Goal: Contribute content: Add original content to the website for others to see

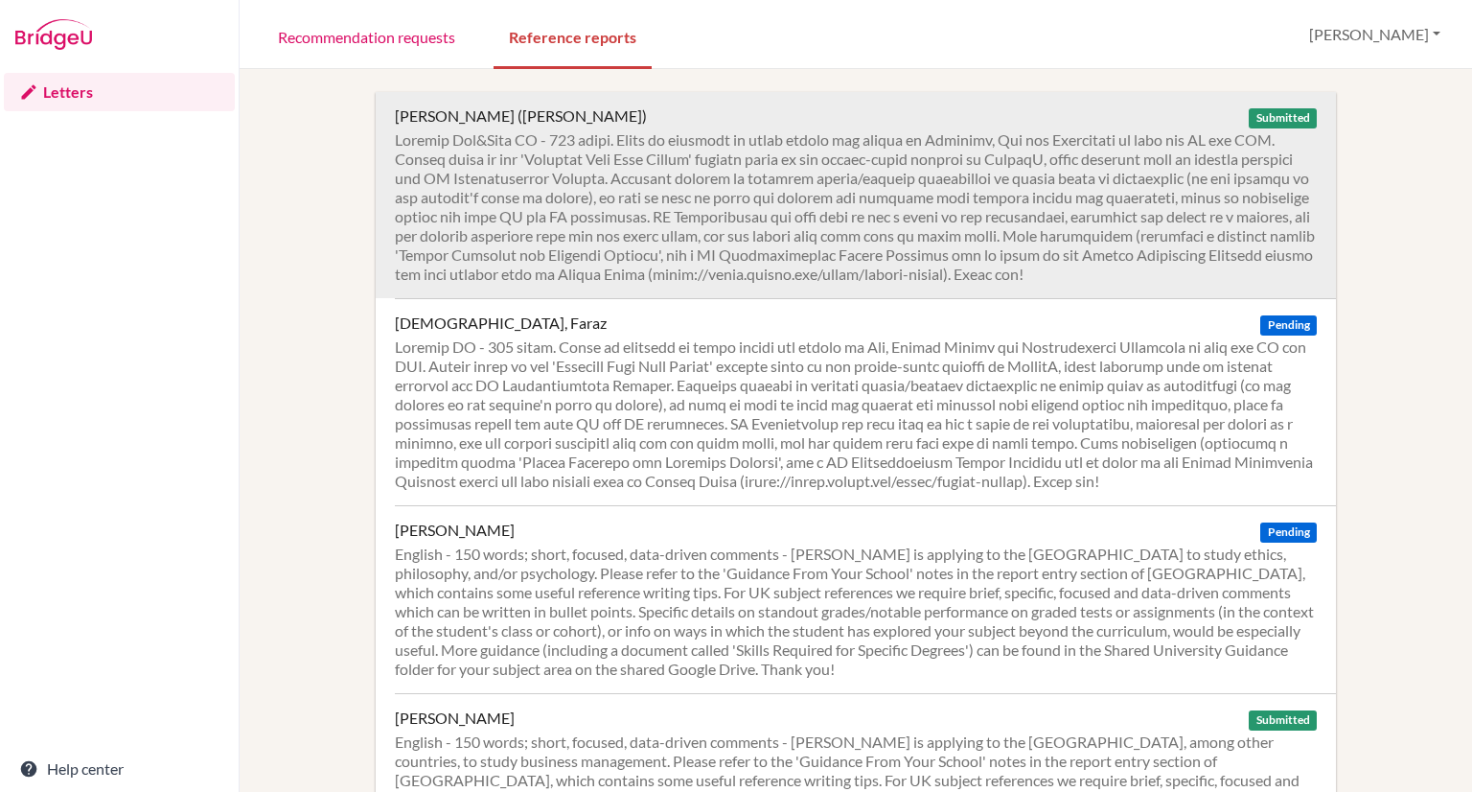
click at [695, 158] on div at bounding box center [856, 206] width 922 height 153
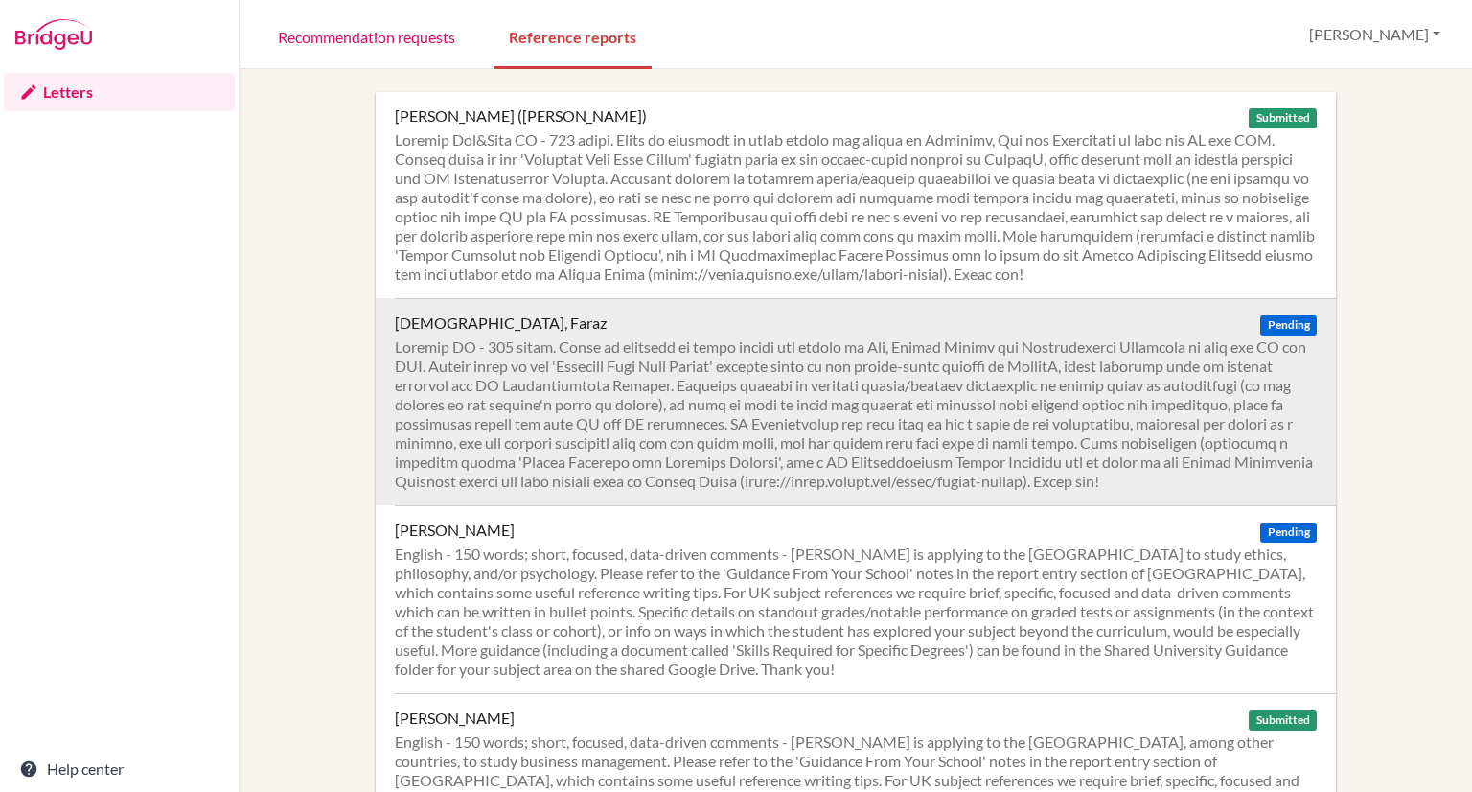
click at [919, 380] on div at bounding box center [856, 413] width 922 height 153
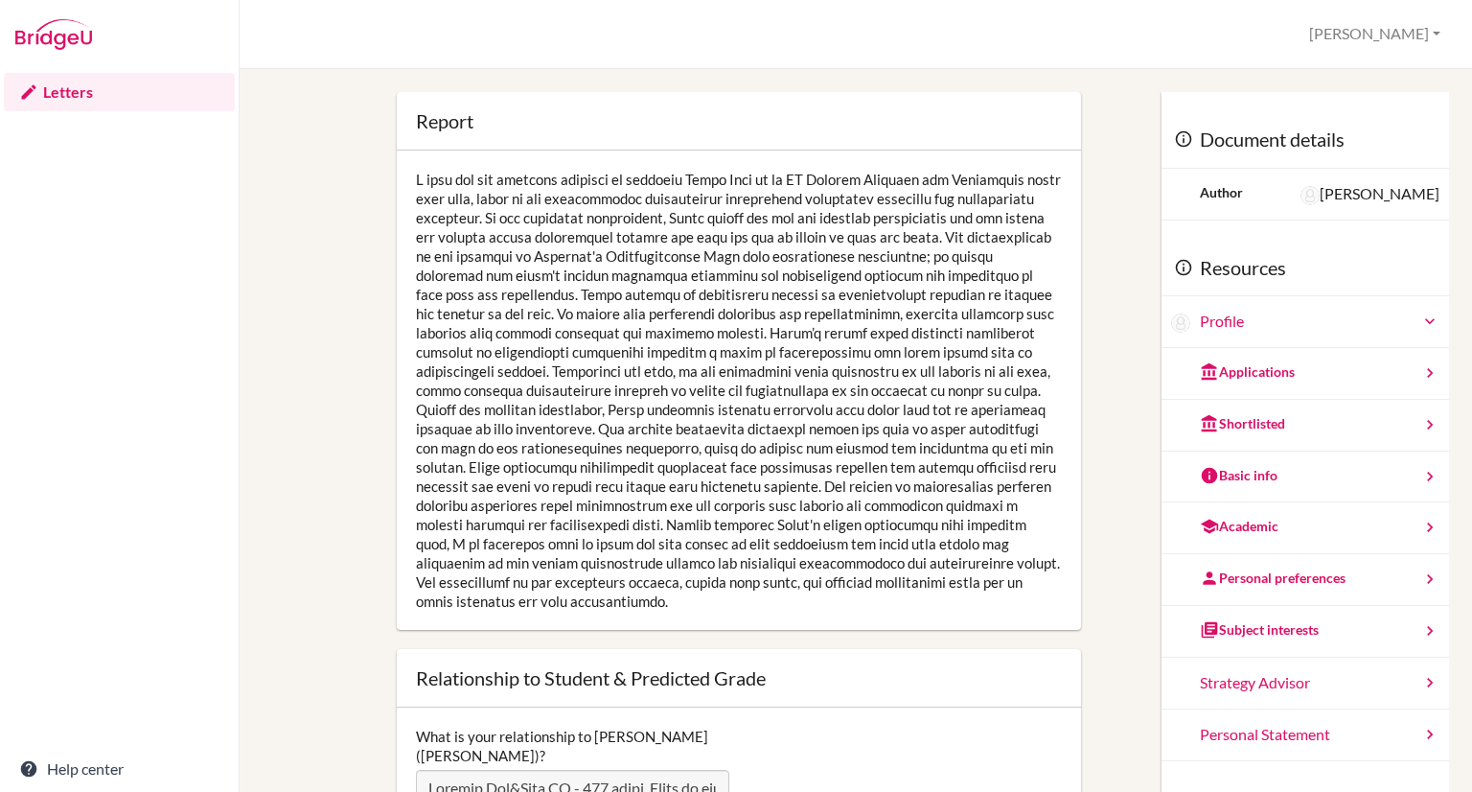
click at [690, 262] on div at bounding box center [739, 389] width 684 height 479
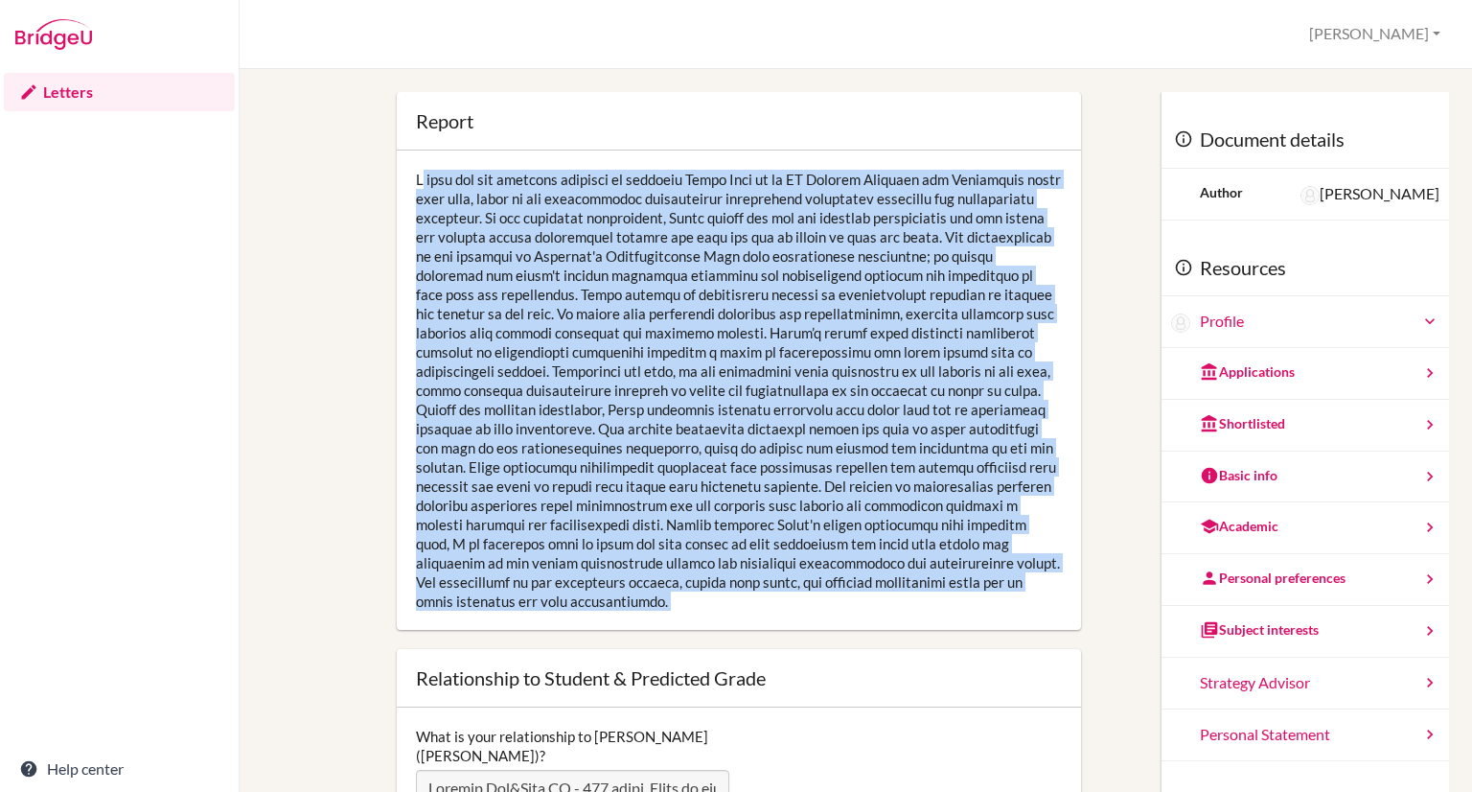
click at [690, 262] on div at bounding box center [739, 389] width 684 height 479
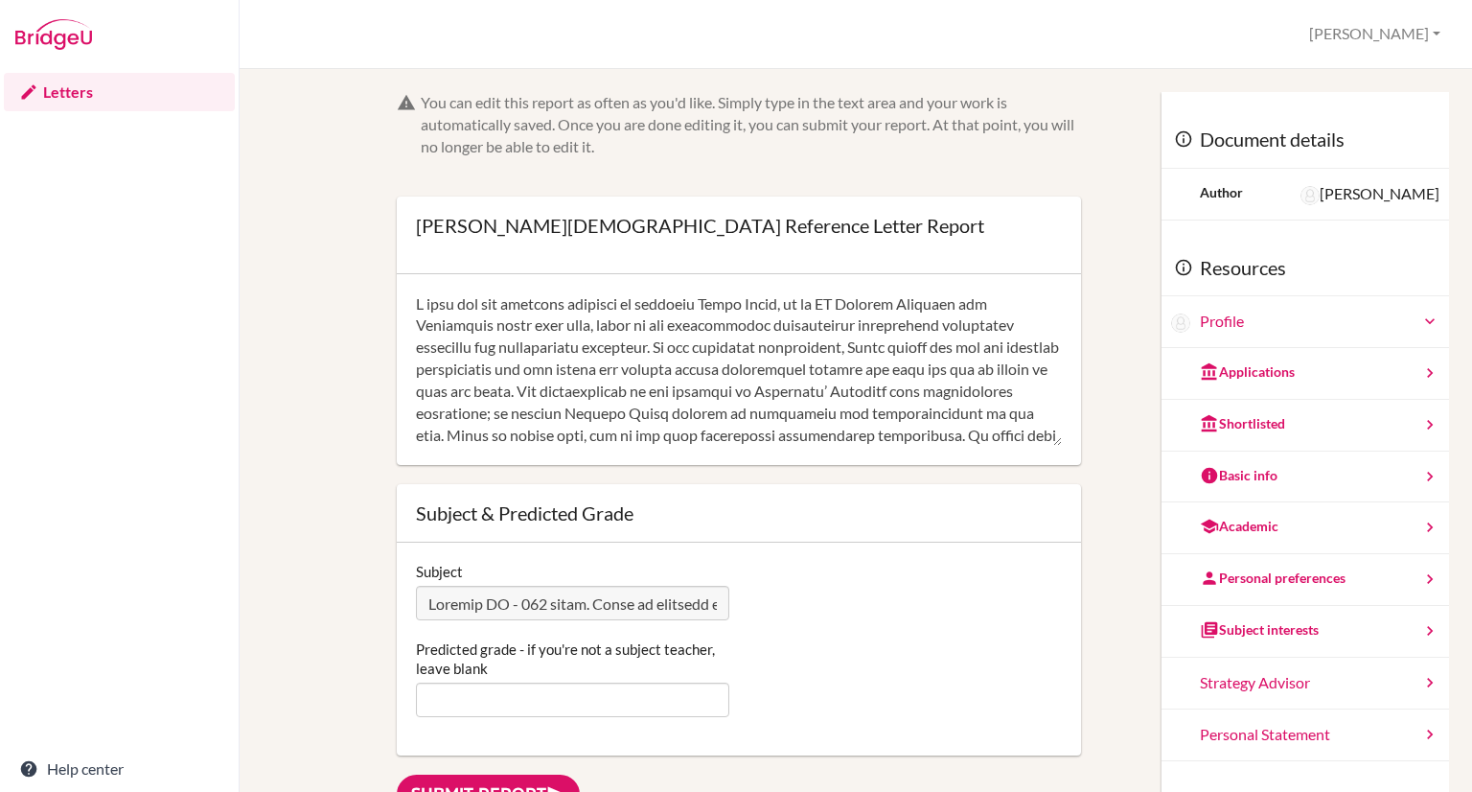
scroll to position [370, 0]
type textarea "I have had the distinct pleasure of teaching Faraz Islam, in my IB English Lang…"
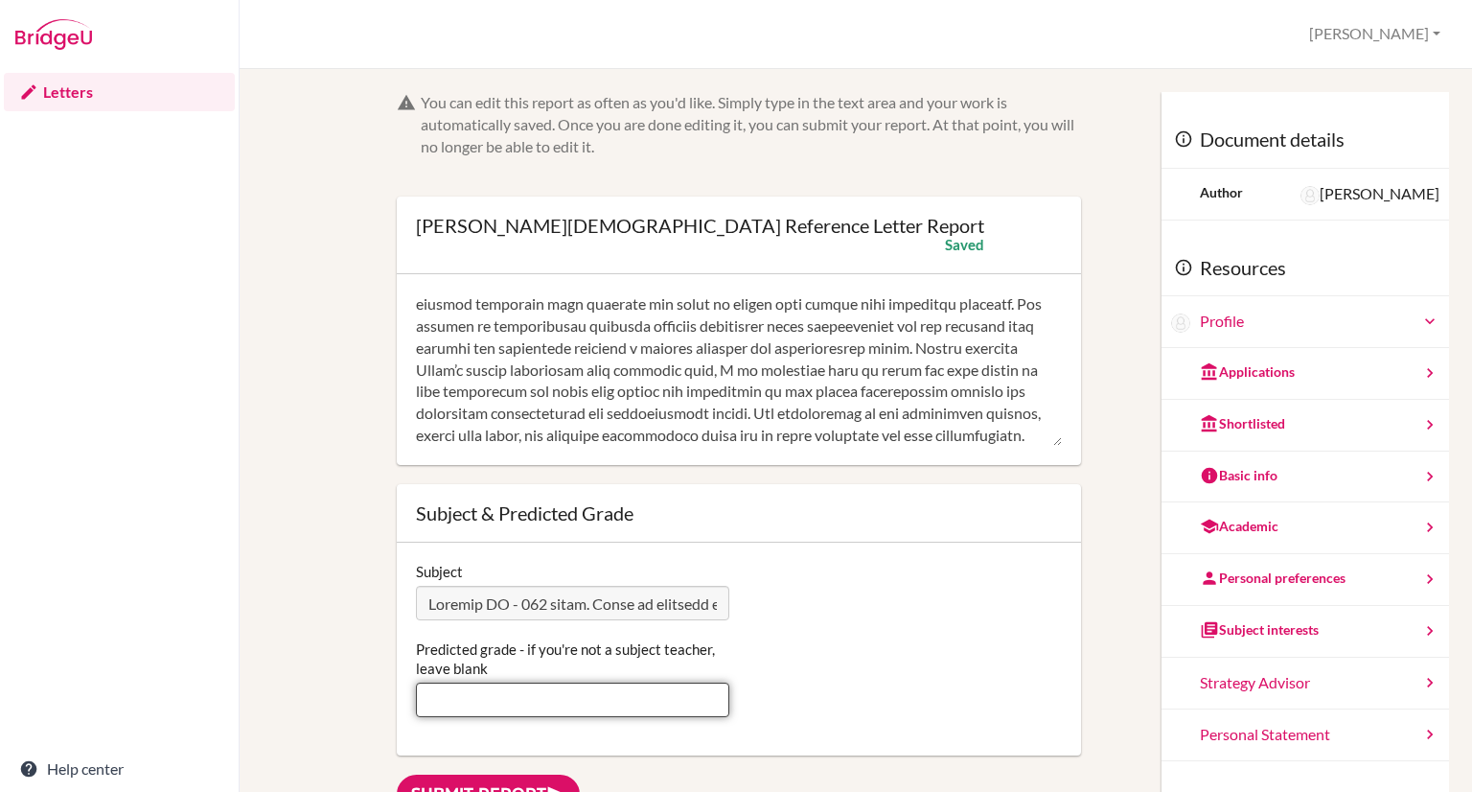
click at [487, 696] on input "Predicted grade - if you're not a subject teacher, leave blank" at bounding box center [572, 699] width 313 height 35
type input "7"
click at [872, 715] on div "Predicted grade - if you're not a subject teacher, leave blank 7" at bounding box center [738, 678] width 665 height 78
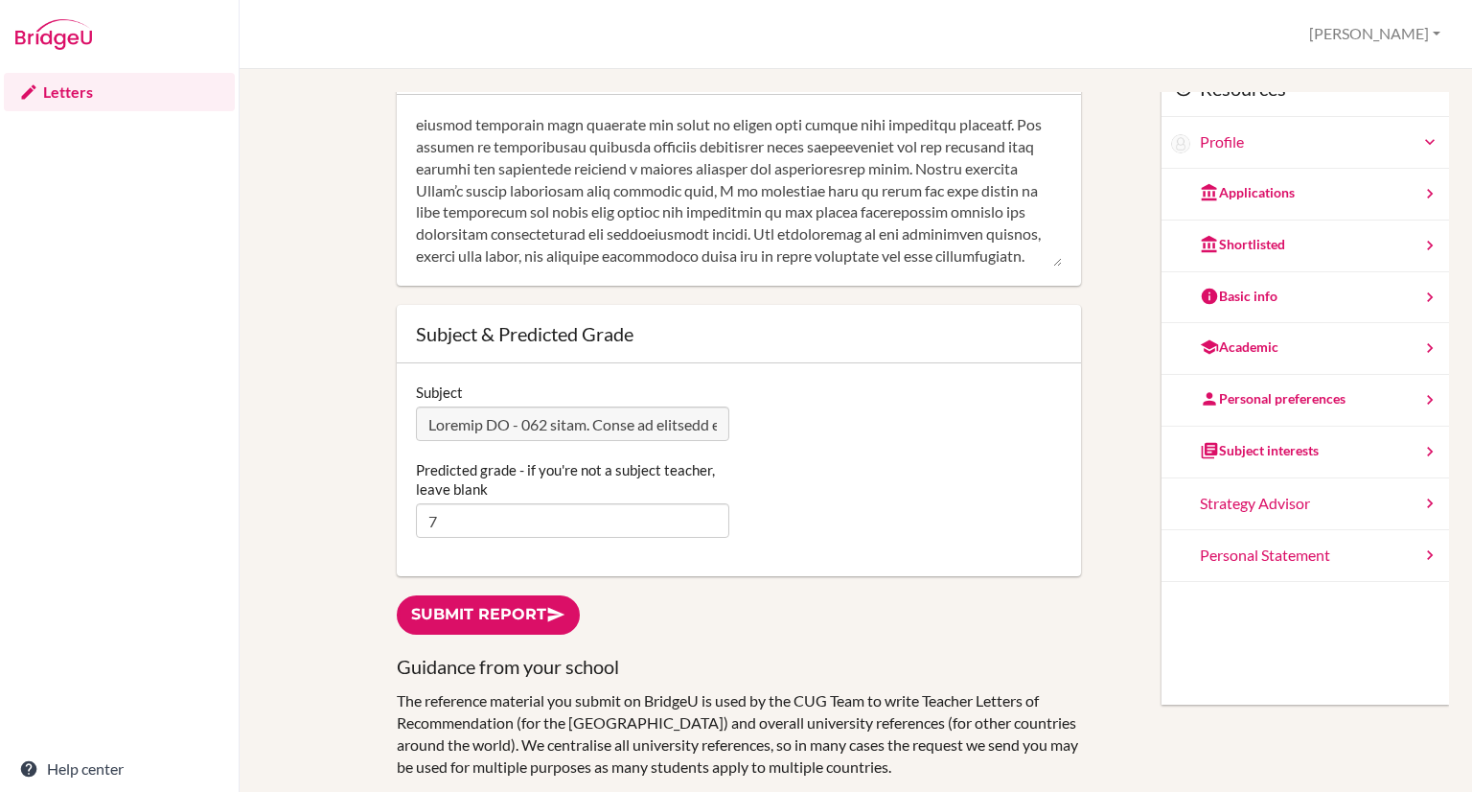
scroll to position [191, 0]
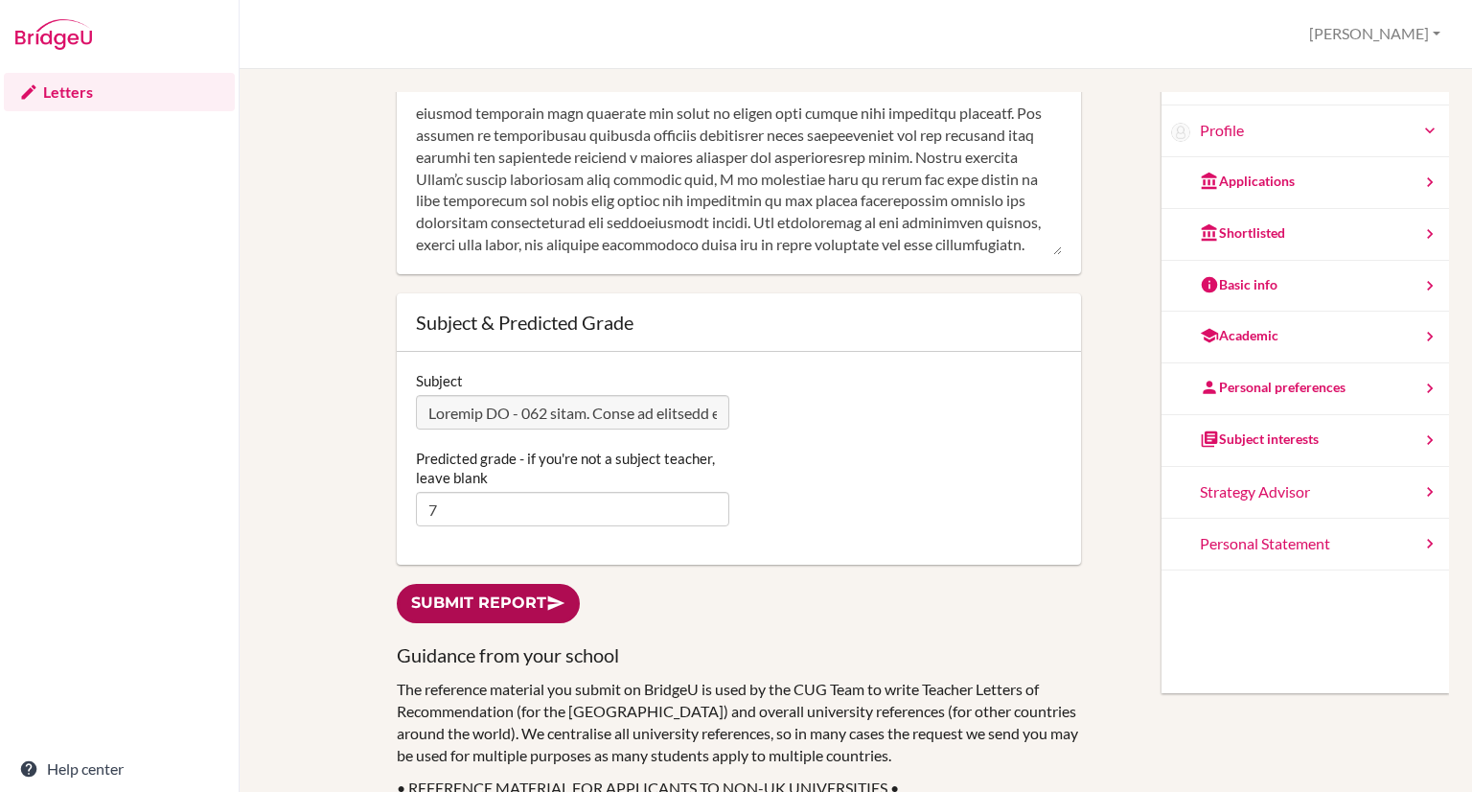
click at [487, 606] on link "Submit report" at bounding box center [488, 603] width 183 height 39
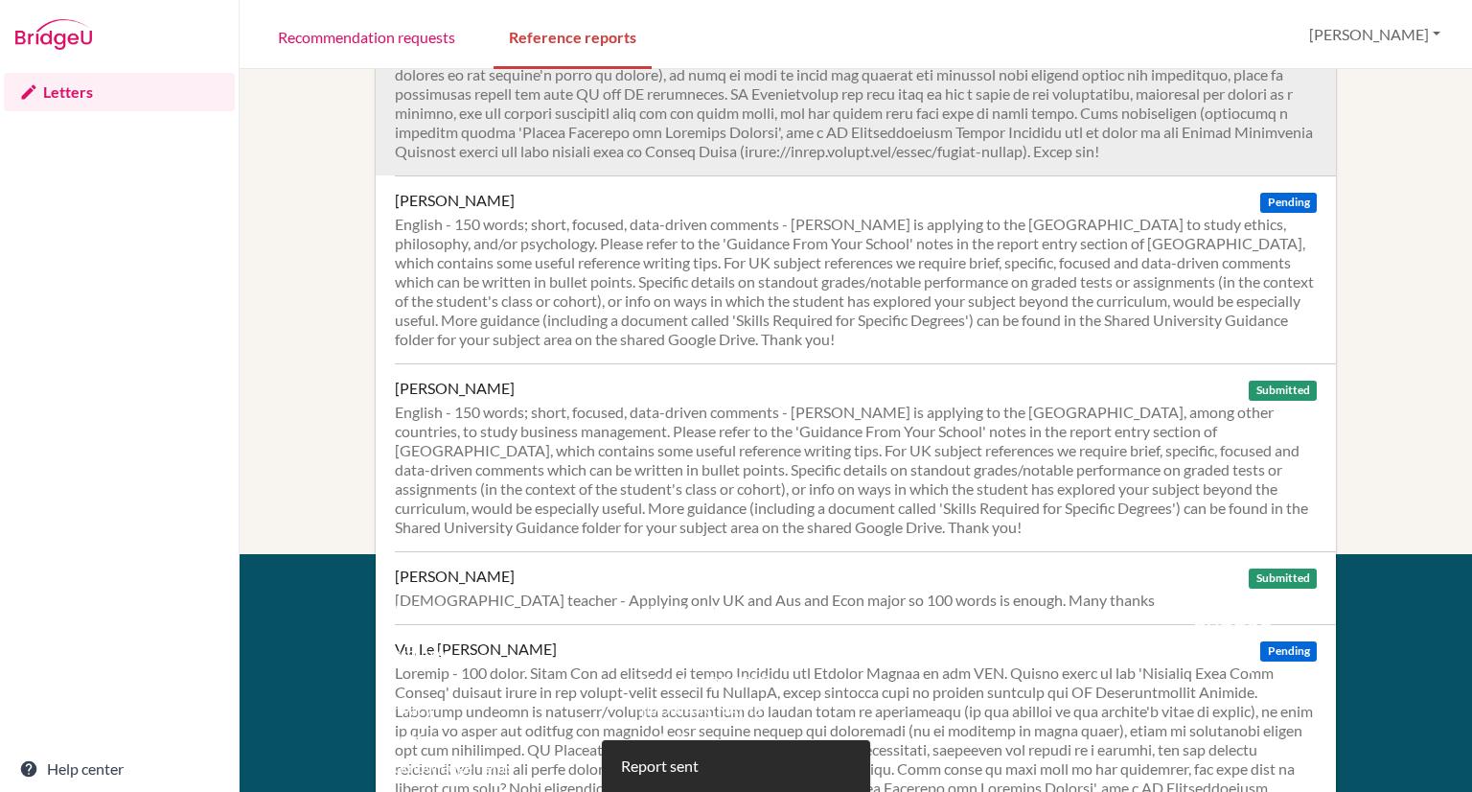
scroll to position [575, 0]
